Goal: Transaction & Acquisition: Purchase product/service

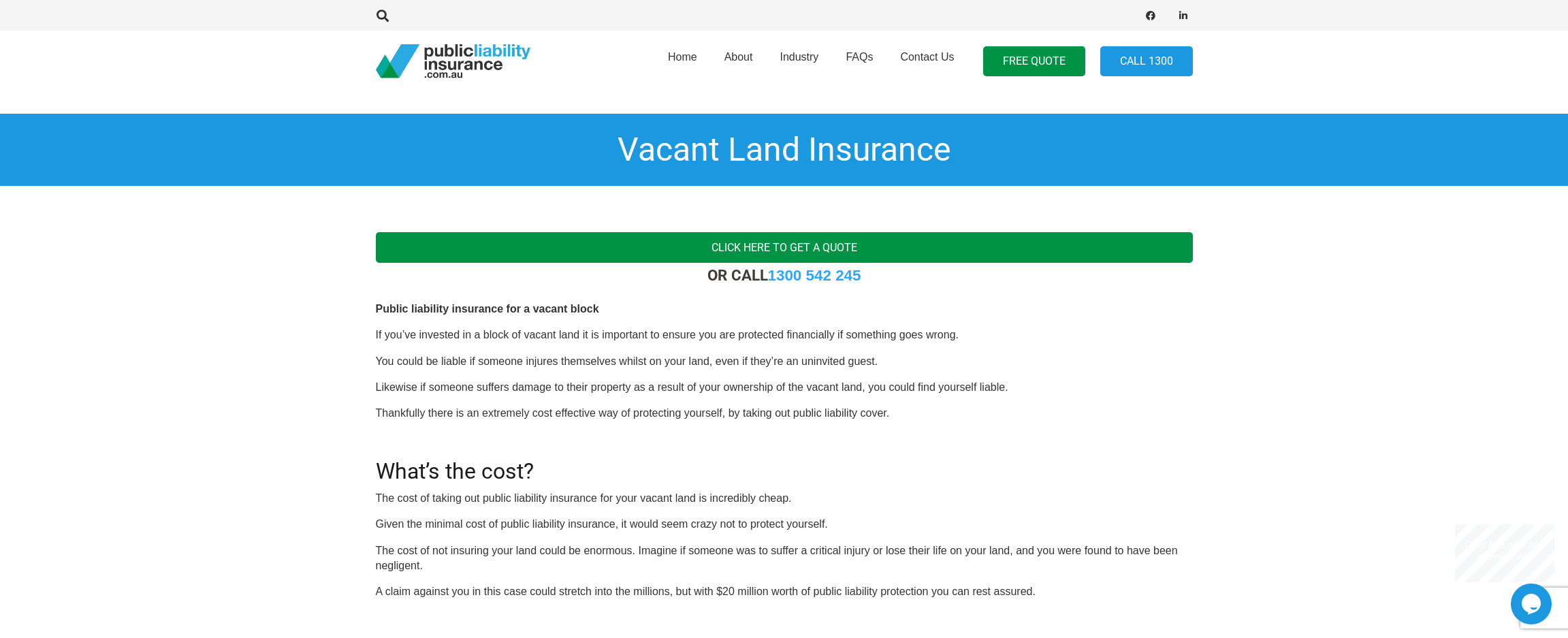
drag, startPoint x: 836, startPoint y: 246, endPoint x: 1115, endPoint y: 255, distance: 279.1
click at [836, 246] on link "Click here to get a quote" at bounding box center [784, 248] width 817 height 31
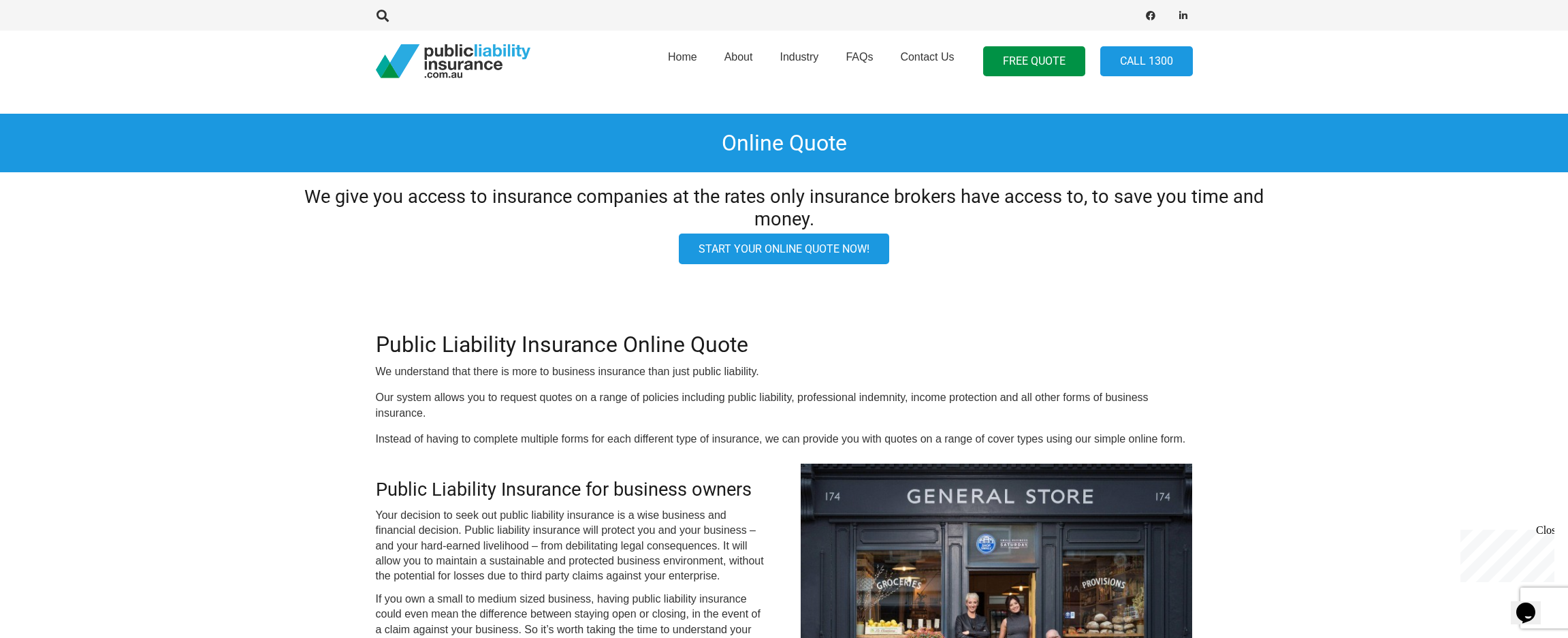
click at [795, 234] on link "Start your online quote now!" at bounding box center [783, 249] width 210 height 31
